Goal: Download file/media

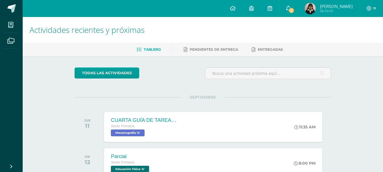
click at [290, 8] on icon at bounding box center [288, 8] width 5 height 5
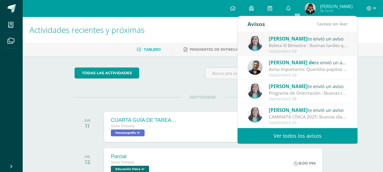
click at [309, 36] on div "[PERSON_NAME] te envió un aviso" at bounding box center [308, 38] width 79 height 7
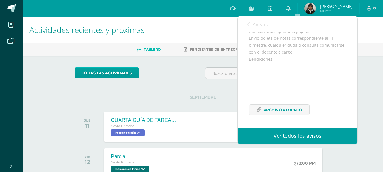
scroll to position [70, 0]
click at [249, 22] on icon at bounding box center [248, 24] width 2 height 5
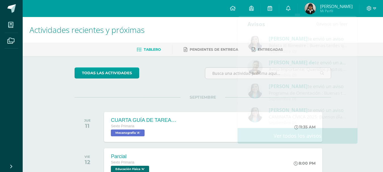
click at [226, 25] on h1 "Actividades recientes y próximas" at bounding box center [202, 30] width 346 height 26
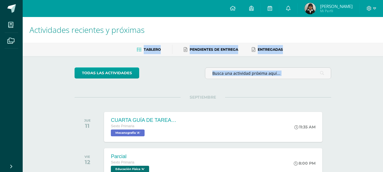
drag, startPoint x: 226, startPoint y: 25, endPoint x: 385, endPoint y: 78, distance: 168.2
click at [383, 78] on html "Mis cursos Archivos Cerrar panel Artes Plásticas Sexto Primaria "A" Ciencias Na…" at bounding box center [191, 105] width 383 height 210
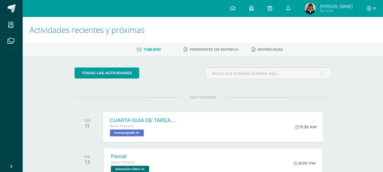
click at [266, 129] on div "CUARTA GUÍA DE TAREAS DEL CUARTO BIMESTRE Sexto Primaria Mecanografia 'A' 11:35…" at bounding box center [213, 127] width 220 height 30
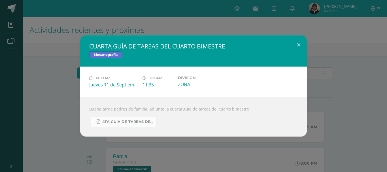
click at [149, 121] on span "4TA GUIA DE TAREAS DEL 4TO BIMESTRE DE 6TO PRIMARIA 2025 [DATE].pdf" at bounding box center [127, 122] width 51 height 5
click at [295, 41] on button at bounding box center [299, 44] width 16 height 19
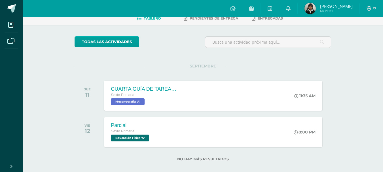
scroll to position [39, 0]
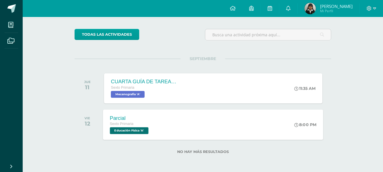
click at [296, 129] on div "8:00 PM" at bounding box center [308, 124] width 30 height 30
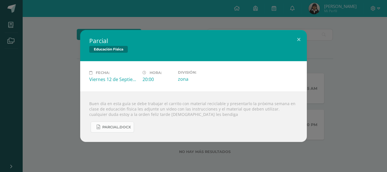
click at [129, 129] on span "Parcial.docx" at bounding box center [116, 127] width 29 height 5
click at [299, 42] on button at bounding box center [299, 39] width 16 height 19
